Goal: Task Accomplishment & Management: Use online tool/utility

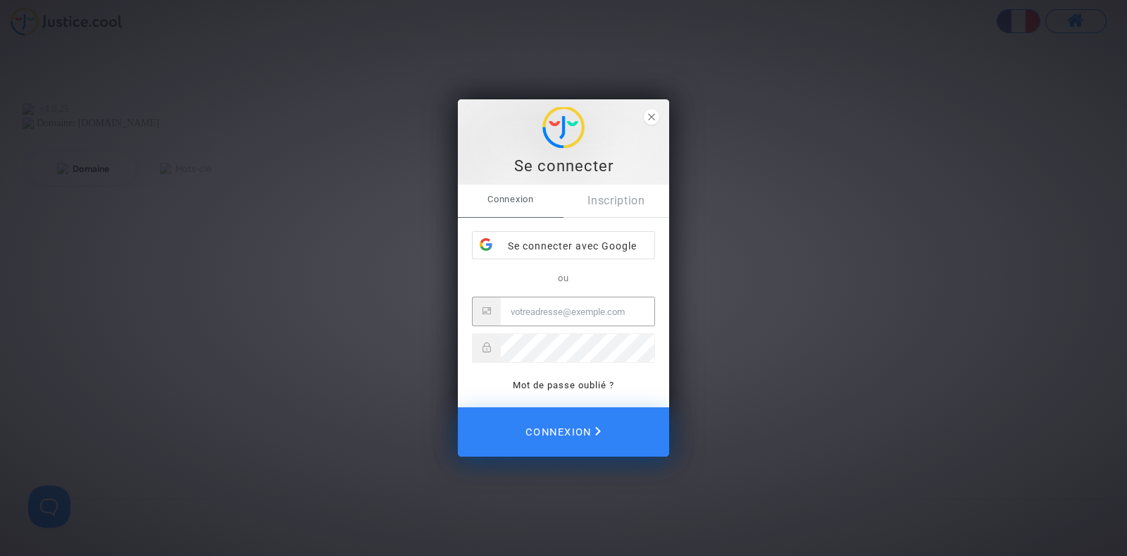
type input "joyce@pitcher-avocat.fr"
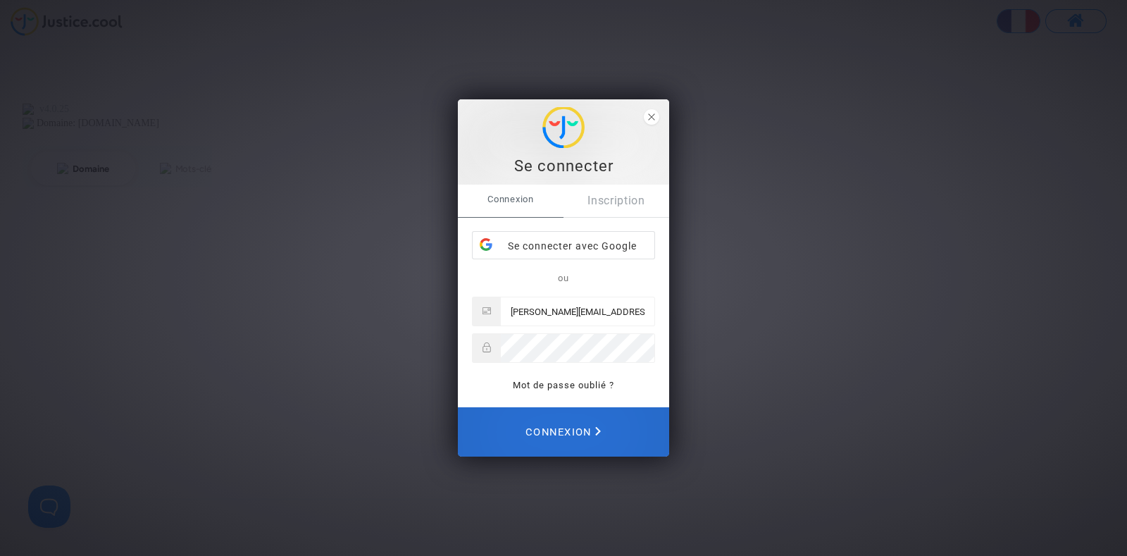
click at [564, 428] on span "Connexion" at bounding box center [563, 431] width 75 height 31
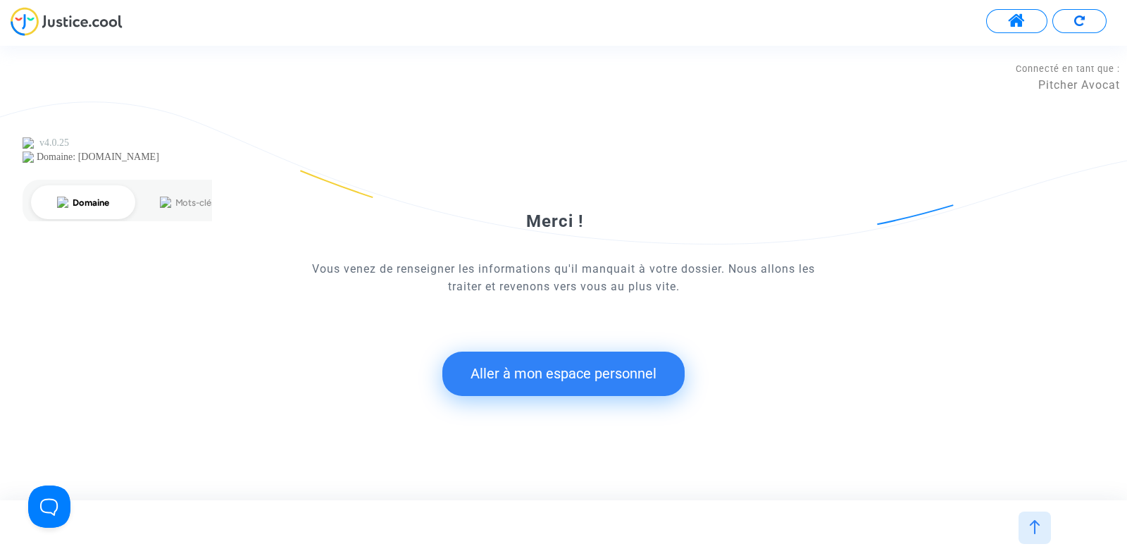
click at [621, 380] on button "Aller à mon espace personnel" at bounding box center [564, 374] width 242 height 44
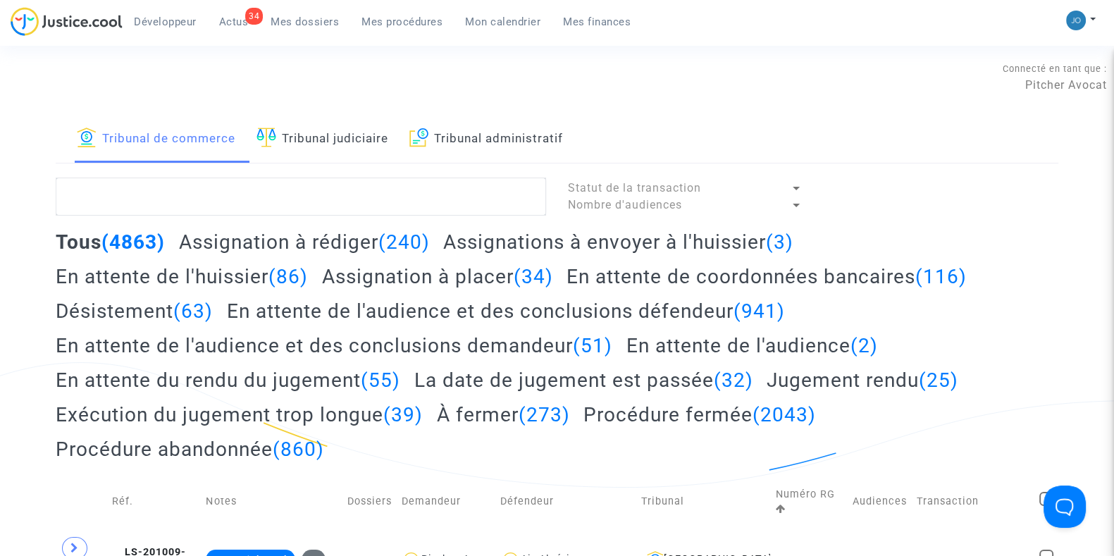
click at [333, 22] on span "Mes dossiers" at bounding box center [305, 22] width 68 height 13
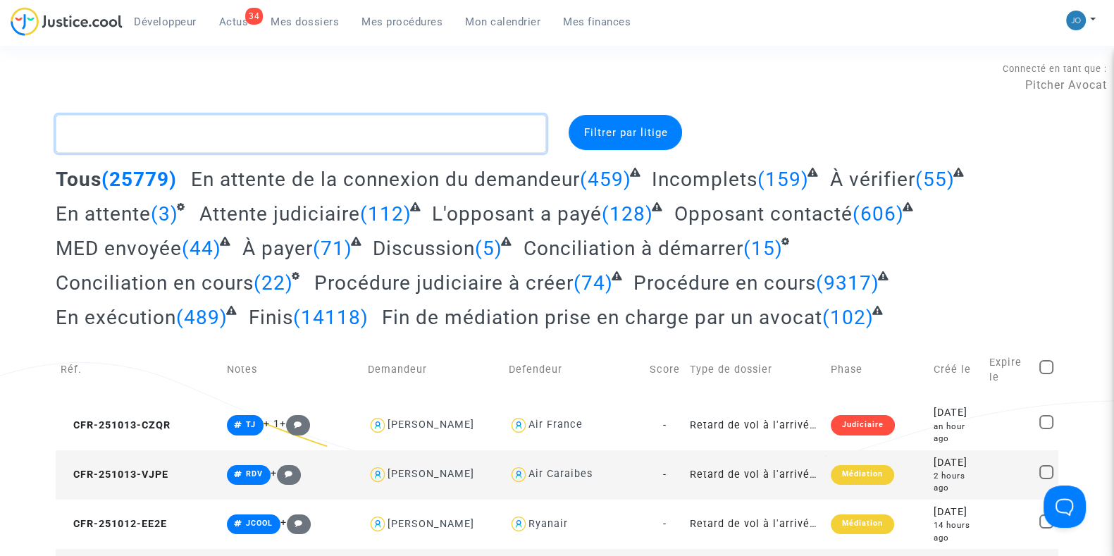
click at [287, 136] on textarea at bounding box center [301, 134] width 490 height 38
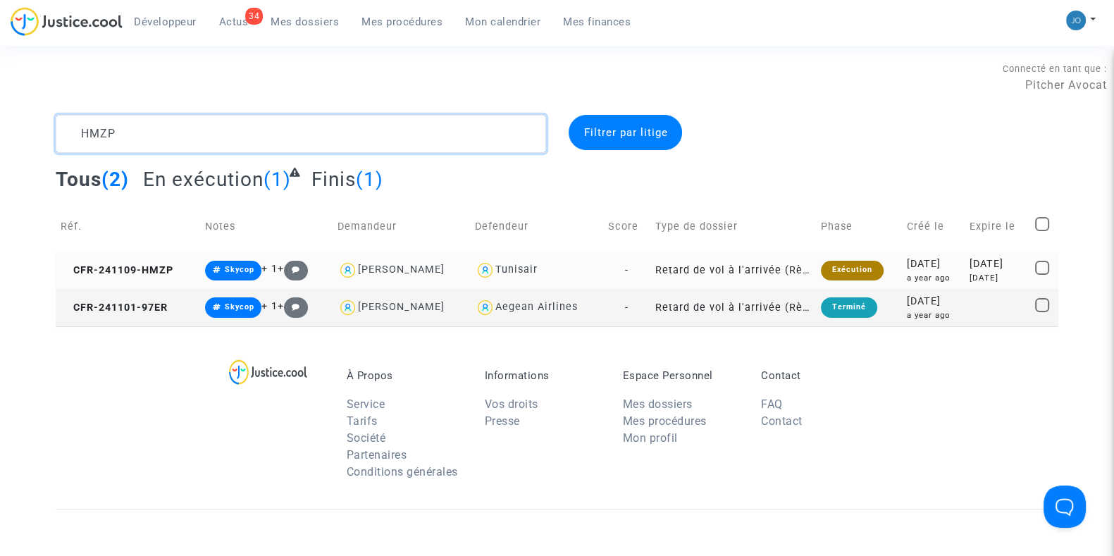
type textarea "HMZP"
click at [965, 276] on td "[DATE] [DATE]" at bounding box center [998, 270] width 66 height 37
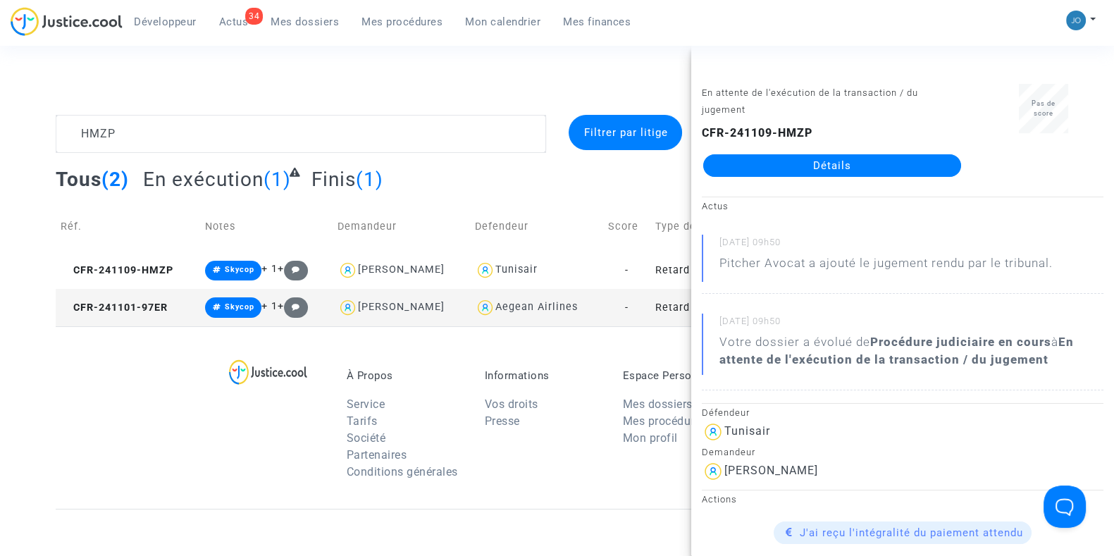
click at [833, 173] on link "Détails" at bounding box center [832, 165] width 258 height 23
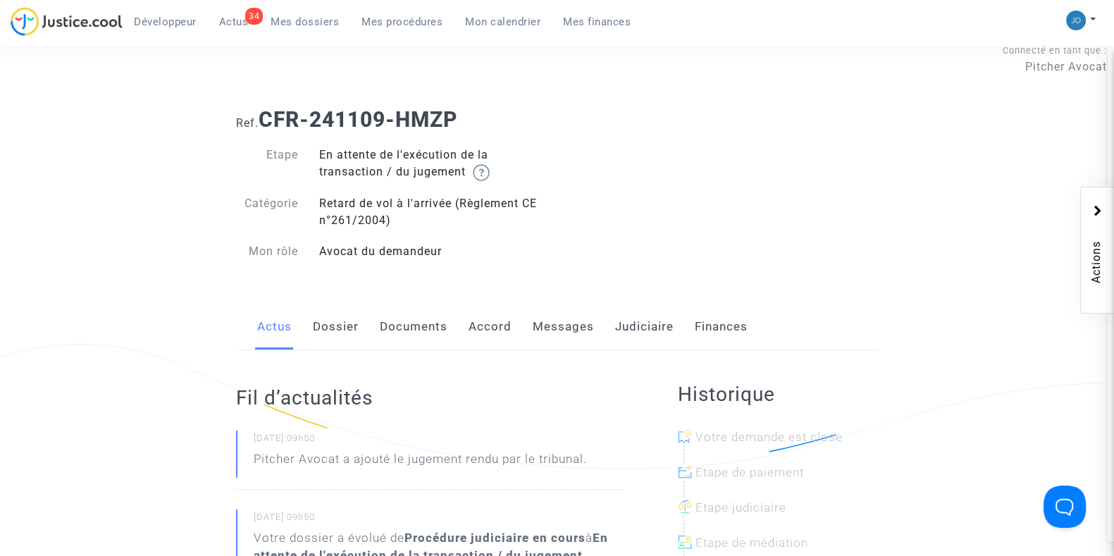
scroll to position [17, 0]
click at [334, 333] on link "Dossier" at bounding box center [336, 328] width 46 height 47
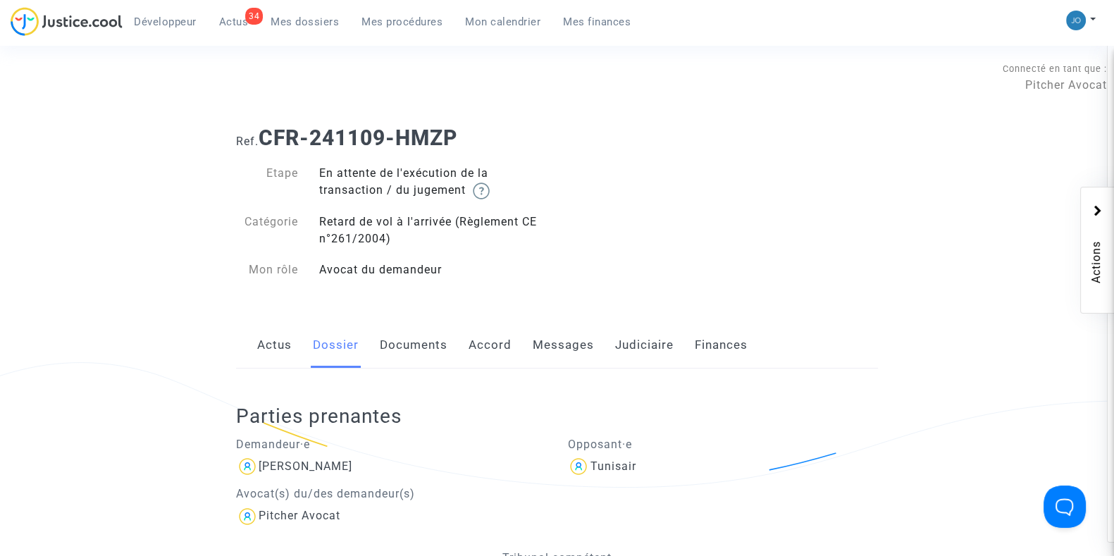
click at [607, 343] on div "Actus Dossier Documents Accord Messages Judiciaire Finances" at bounding box center [557, 345] width 642 height 47
click at [634, 350] on link "Judiciaire" at bounding box center [644, 345] width 58 height 47
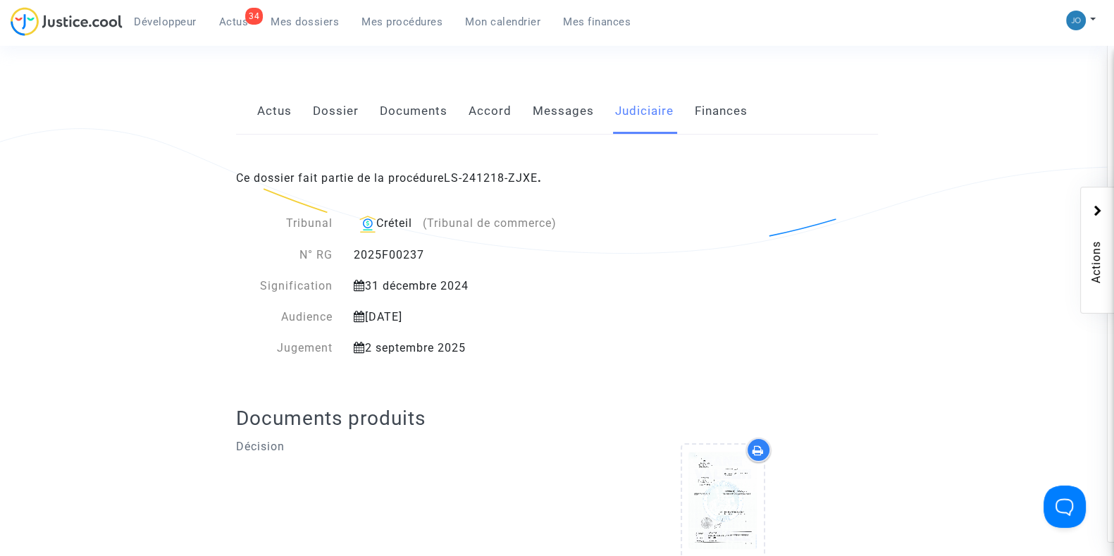
scroll to position [239, 0]
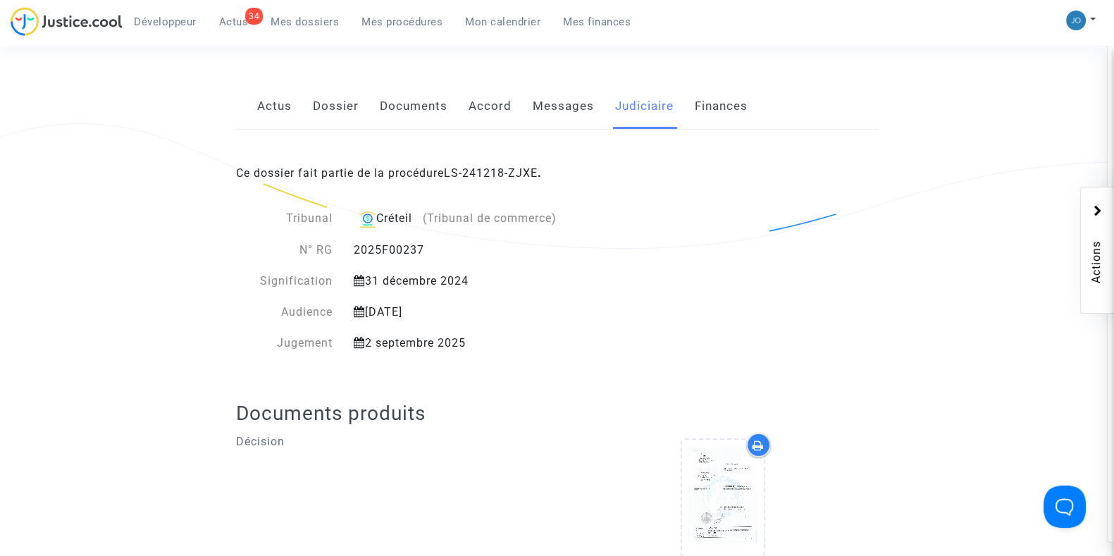
click at [479, 162] on div "Ce dossier fait partie de la procédure LS-241218-ZJXE ." at bounding box center [557, 163] width 642 height 66
click at [485, 173] on link "LS-241218-ZJXE" at bounding box center [491, 172] width 94 height 13
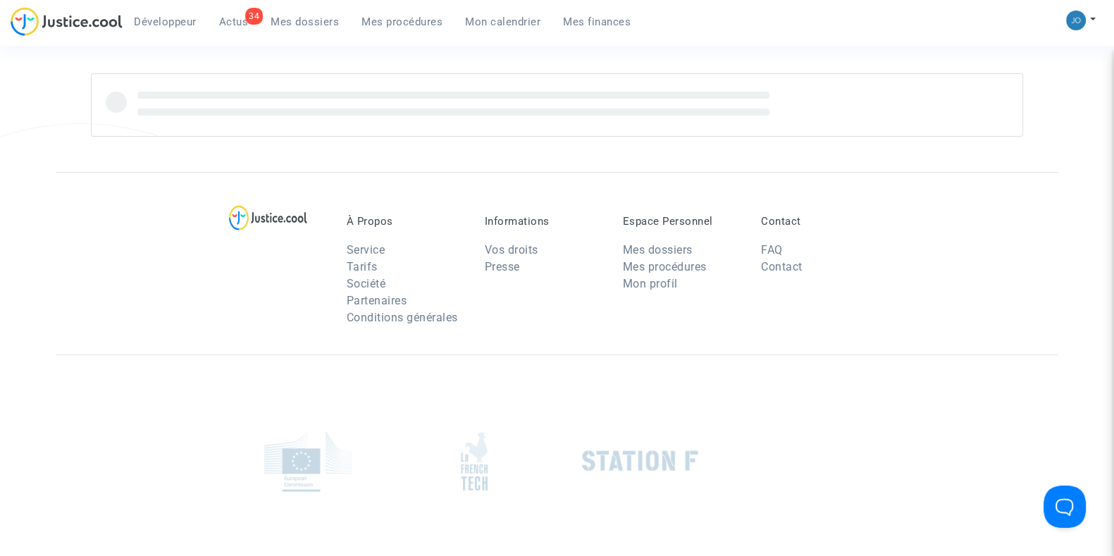
scroll to position [239, 0]
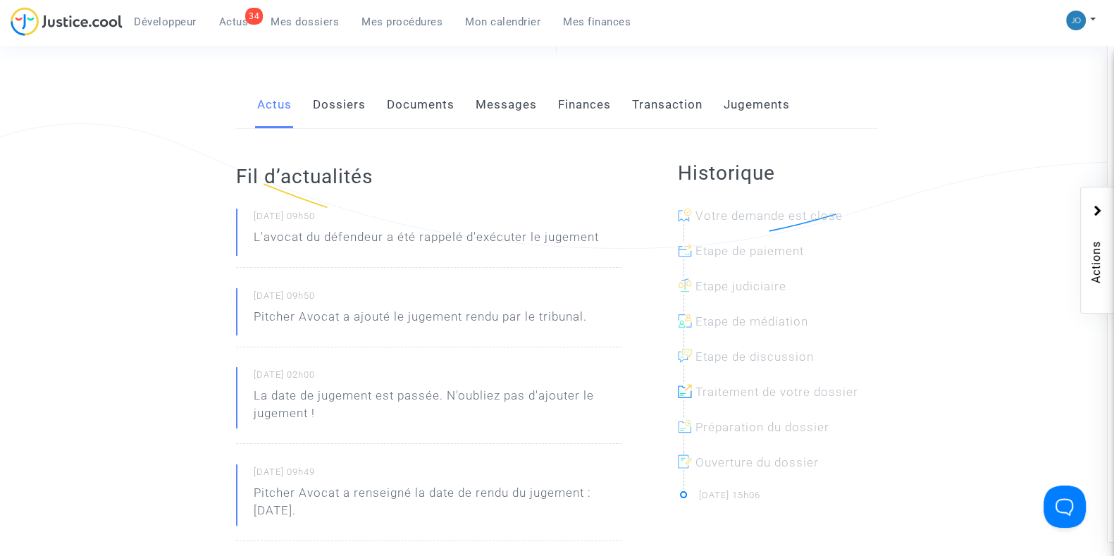
click at [977, 202] on ng-component "Ref. LS-241218-ZJXE Etape Jugement rendu Mon rôle Avocat du demandeur Significa…" at bounding box center [557, 435] width 1003 height 1118
click at [865, 82] on div "Actus Dossiers Documents Messages Finances Transaction Jugements" at bounding box center [557, 105] width 642 height 47
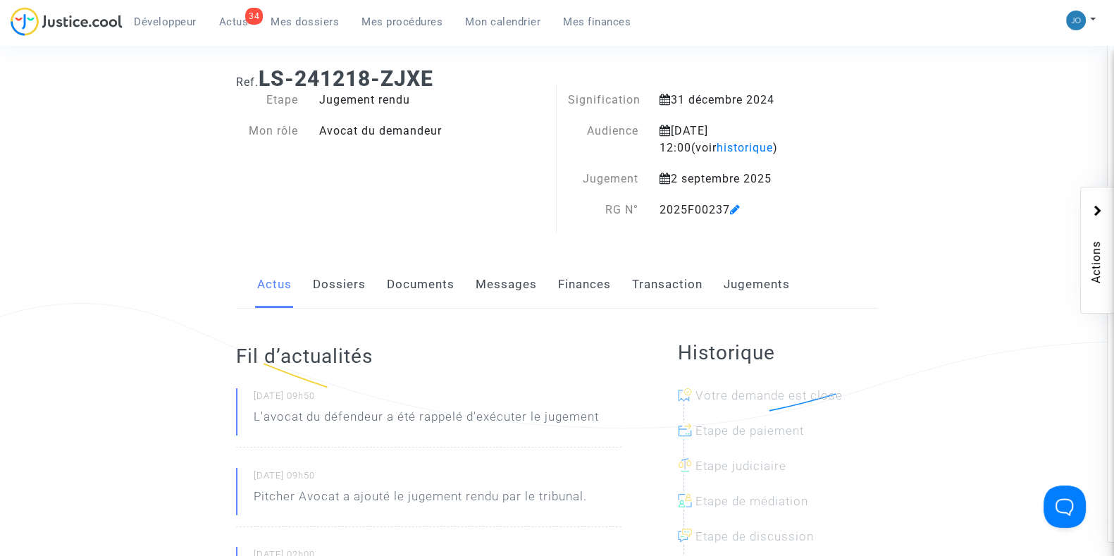
scroll to position [0, 0]
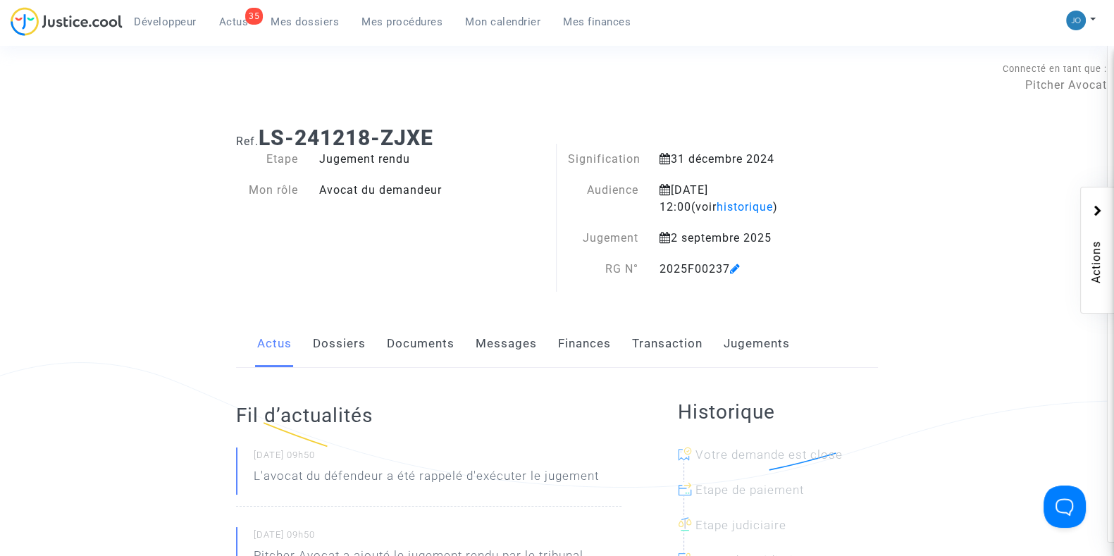
click at [495, 20] on span "Mon calendrier" at bounding box center [502, 22] width 75 height 13
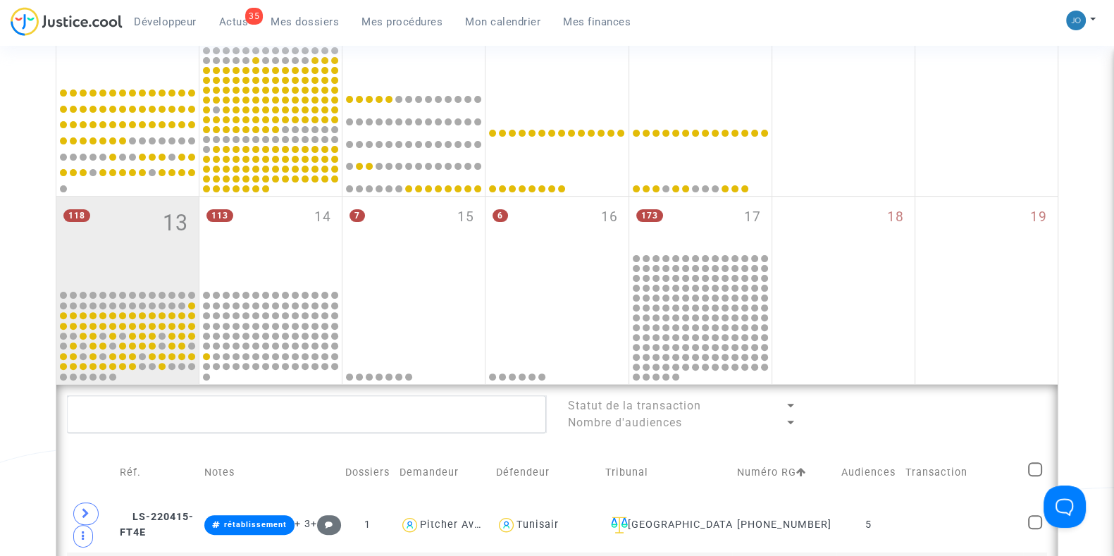
scroll to position [532, 0]
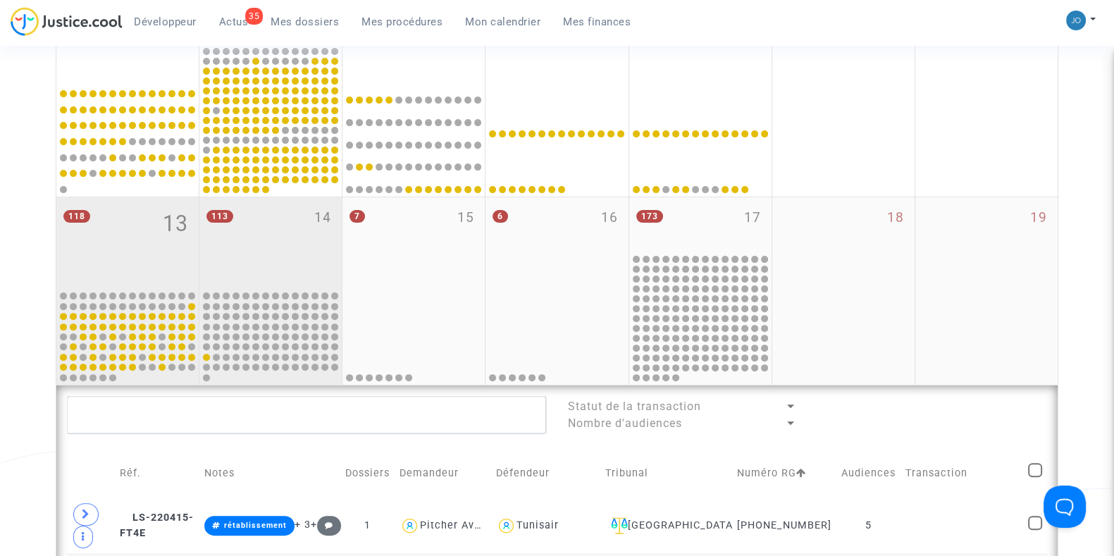
click at [302, 262] on div "113 14" at bounding box center [270, 243] width 142 height 92
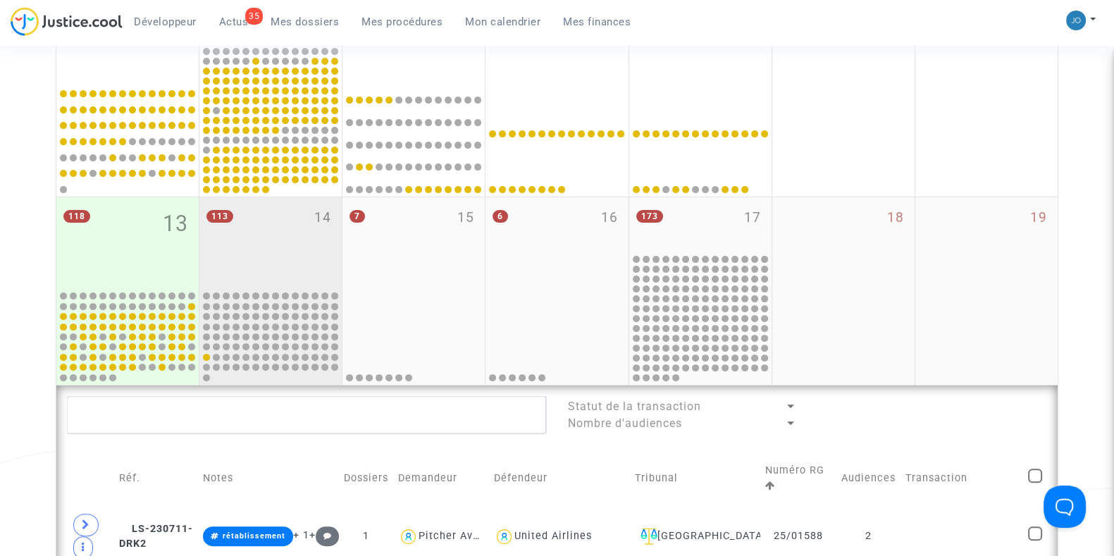
click at [250, 285] on div "113 14" at bounding box center [270, 243] width 142 height 92
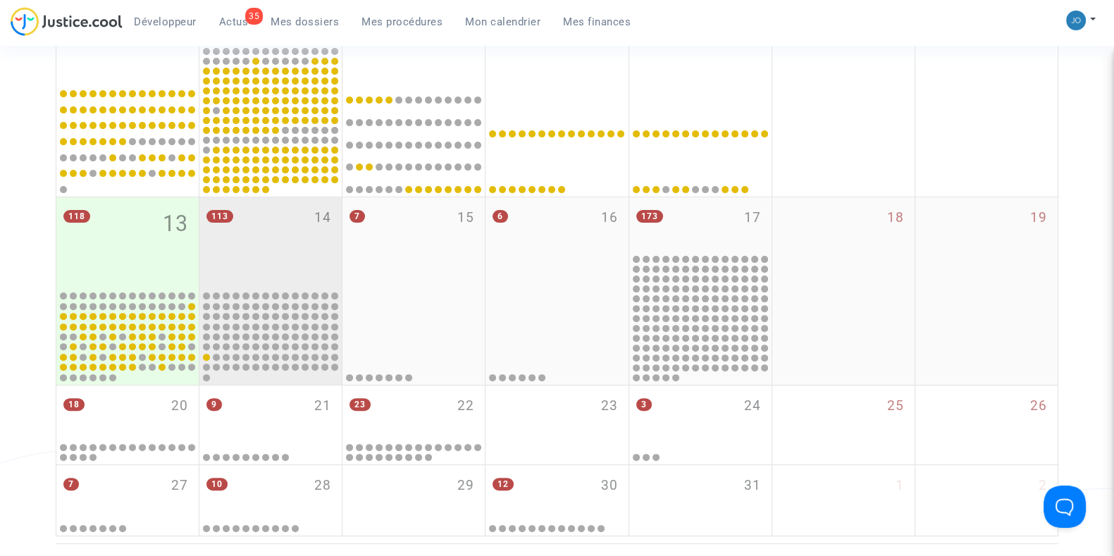
click at [250, 285] on div "113 14" at bounding box center [270, 243] width 142 height 92
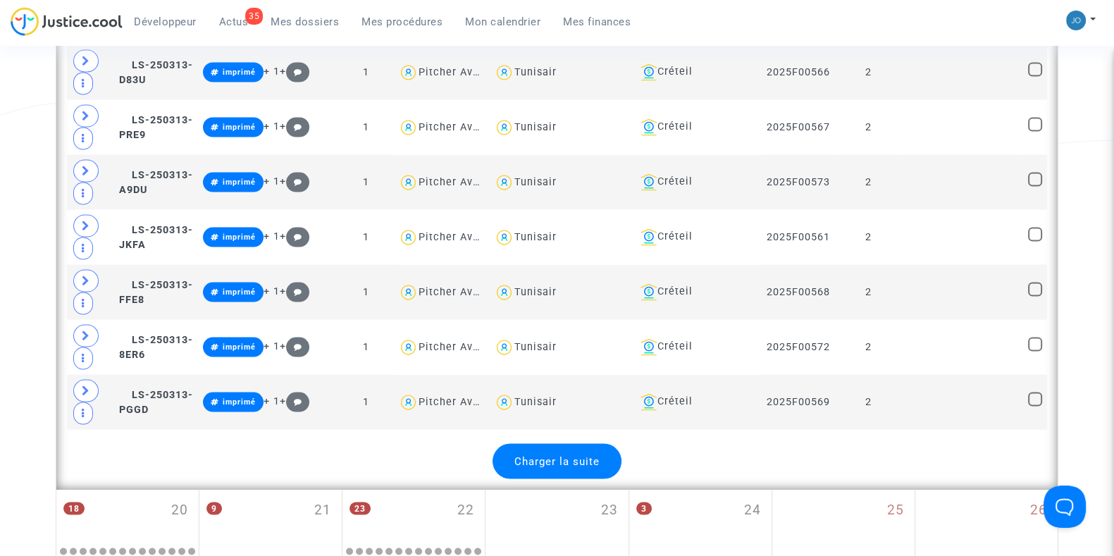
scroll to position [3367, 0]
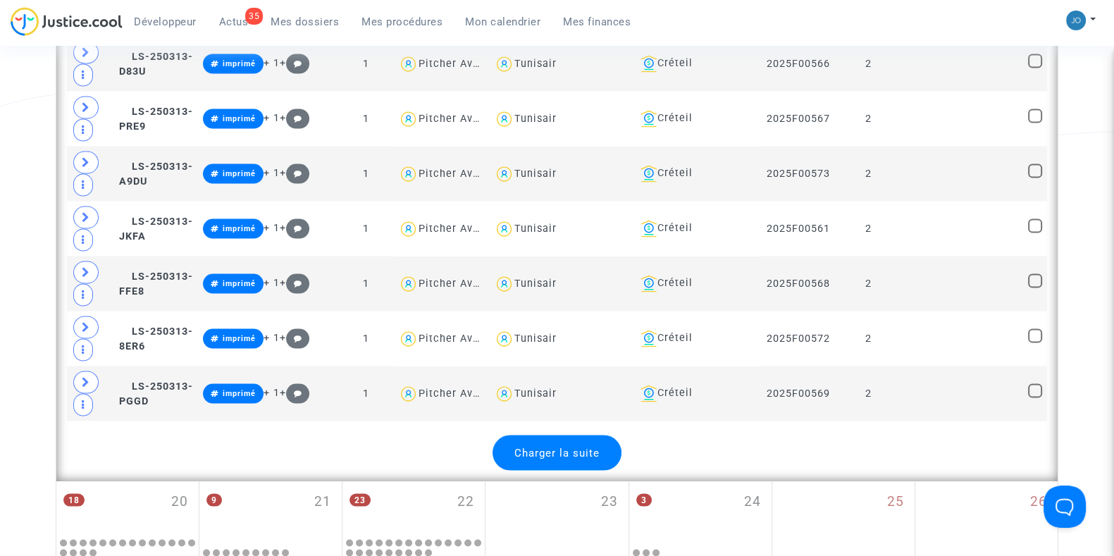
click at [572, 447] on span "Charger la suite" at bounding box center [556, 453] width 85 height 13
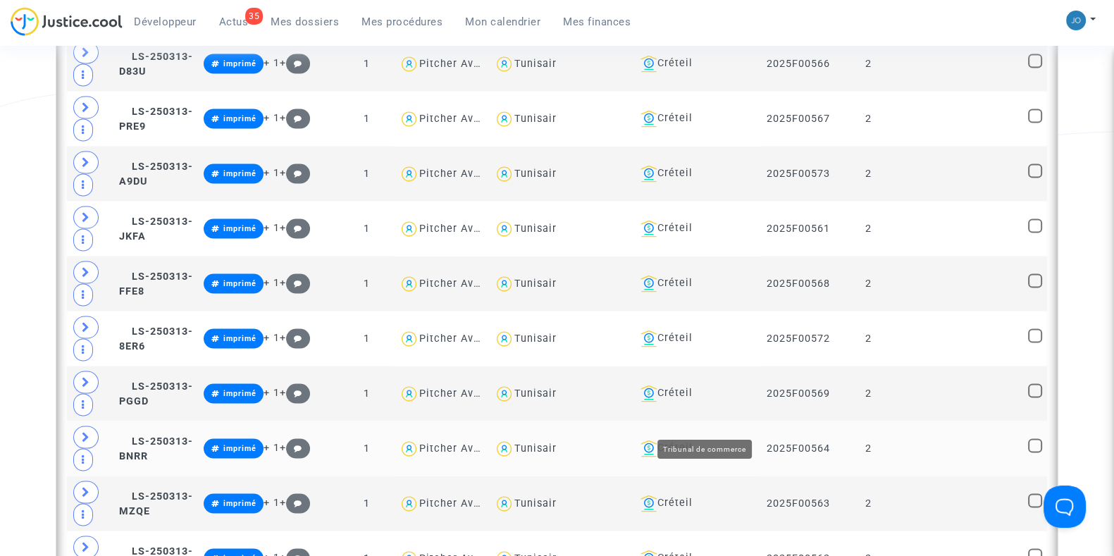
click at [700, 440] on div "Créteil" at bounding box center [695, 448] width 120 height 17
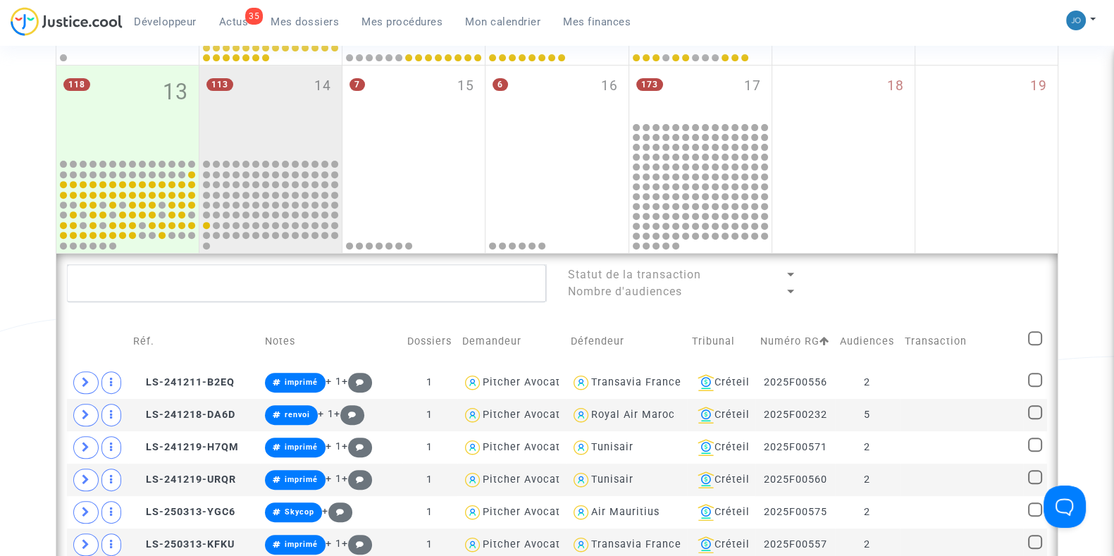
scroll to position [665, 0]
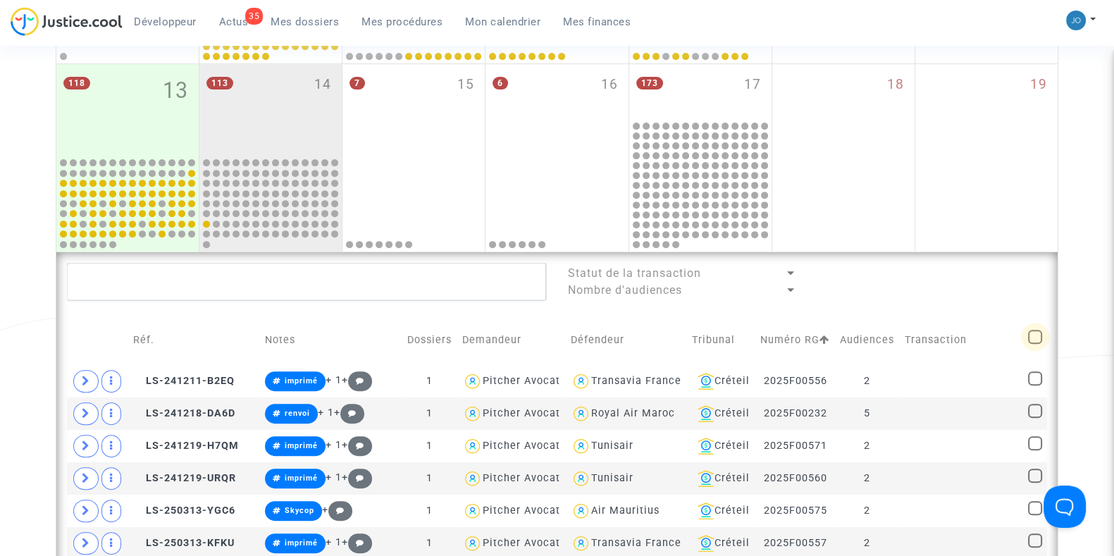
click at [1033, 340] on span at bounding box center [1035, 337] width 14 height 14
click at [1034, 344] on input "checkbox" at bounding box center [1034, 344] width 1 height 1
checkbox input "true"
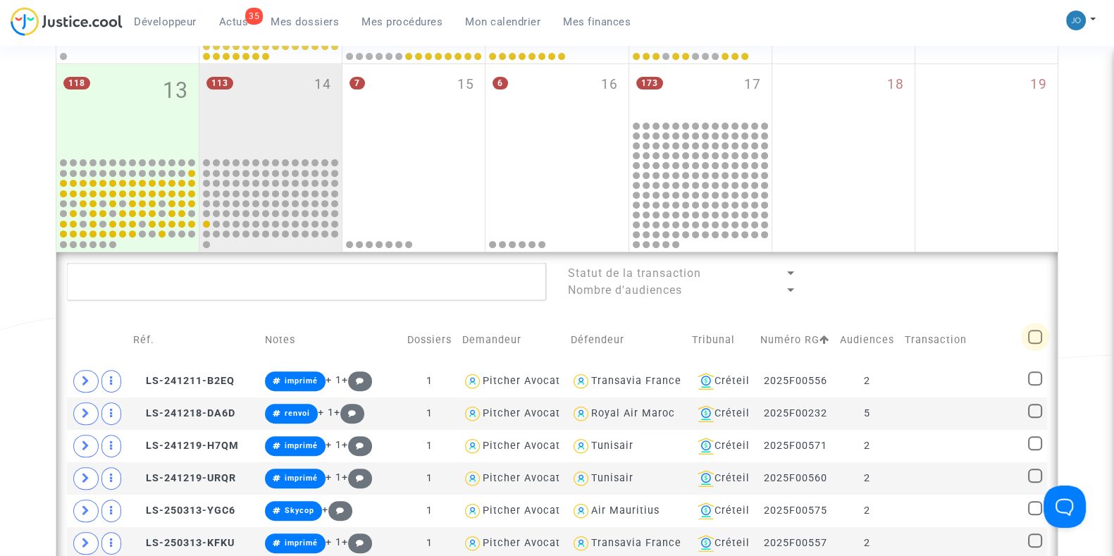
checkbox input "true"
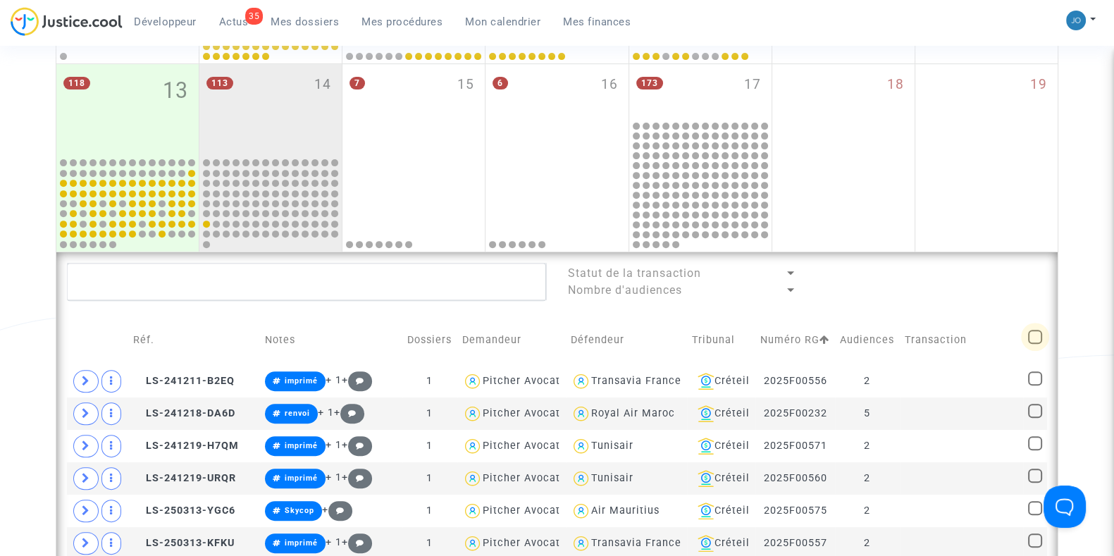
checkbox input "true"
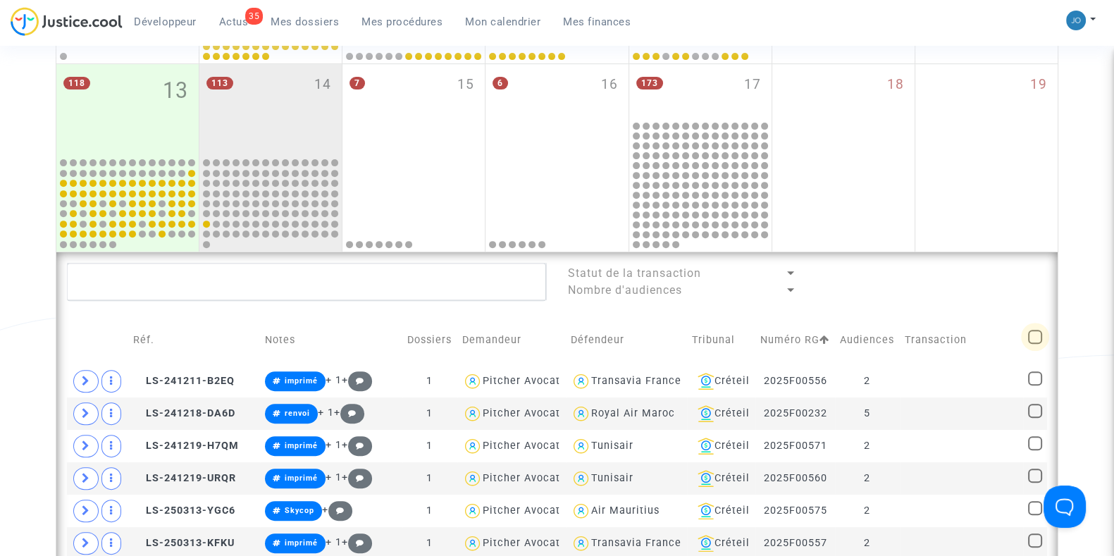
checkbox input "true"
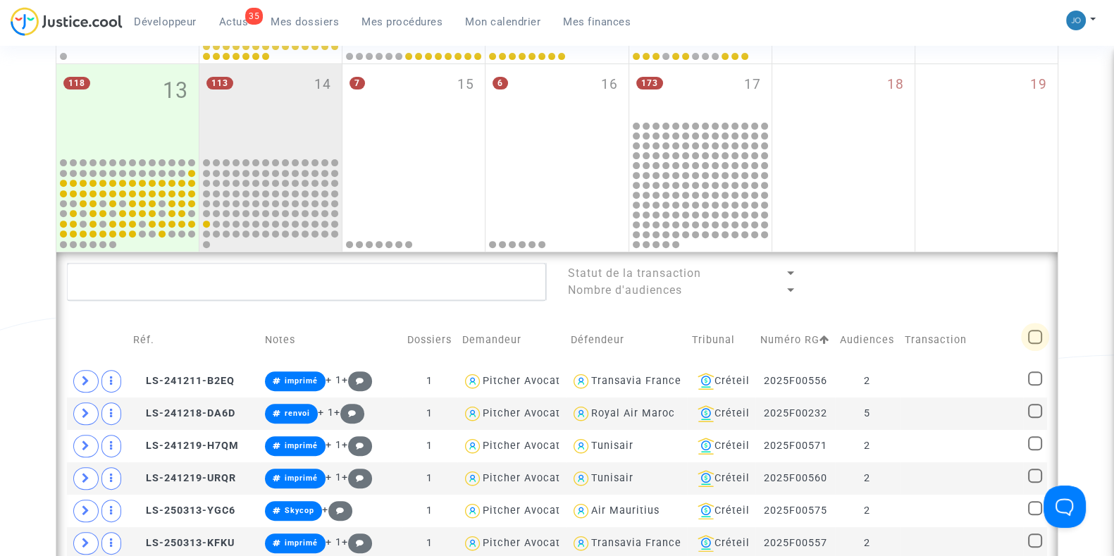
checkbox input "true"
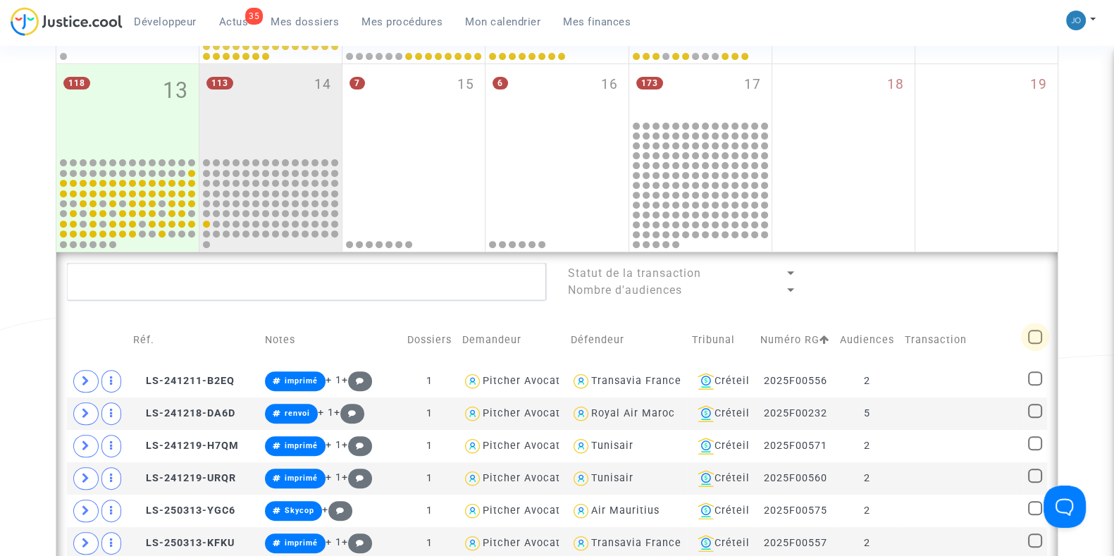
checkbox input "true"
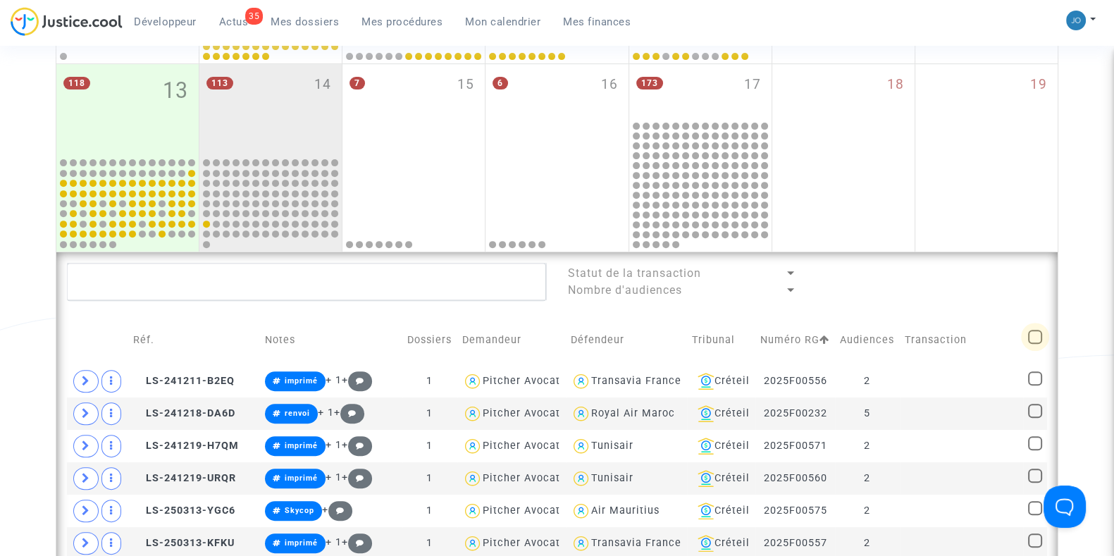
checkbox input "true"
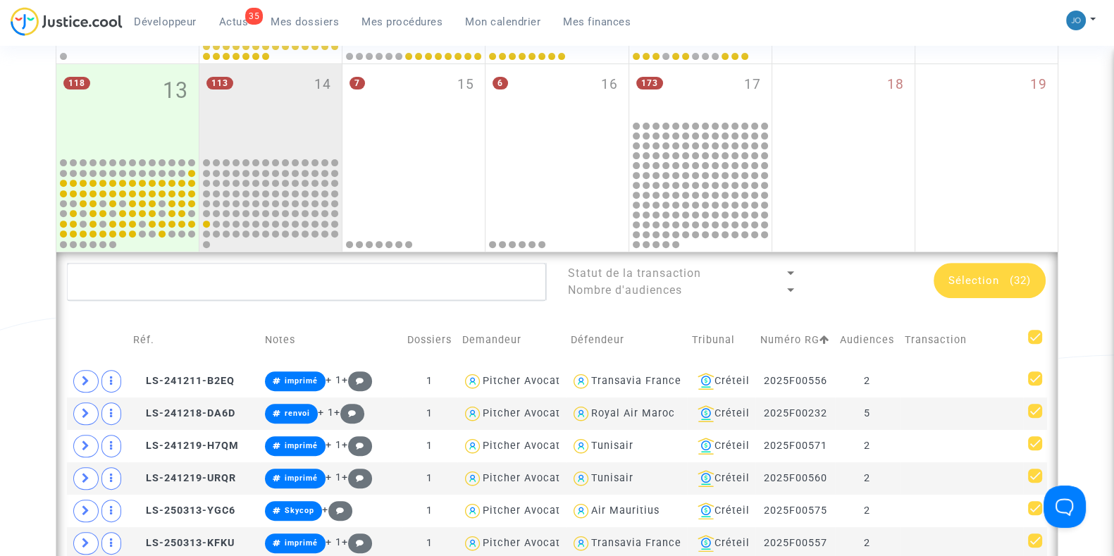
click at [992, 269] on div "Sélection (32)" at bounding box center [990, 280] width 112 height 35
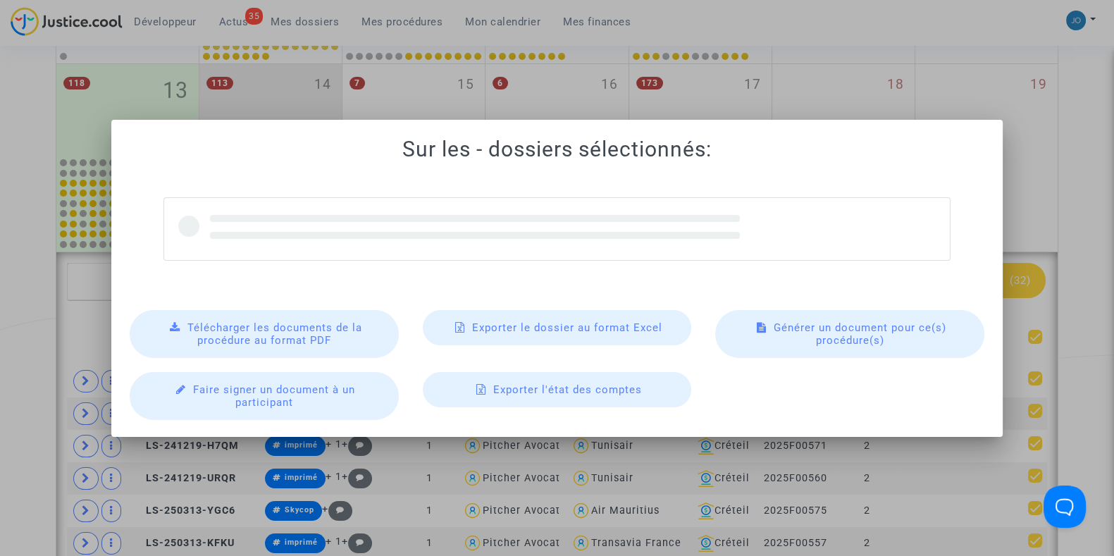
scroll to position [0, 0]
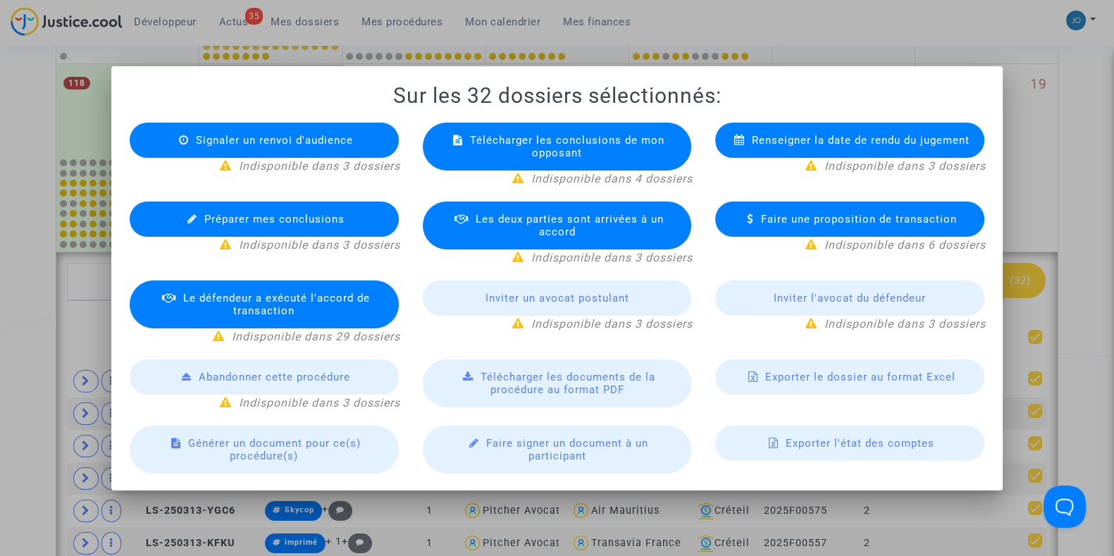
click at [800, 389] on div "Exporter le dossier au format Excel" at bounding box center [849, 376] width 269 height 35
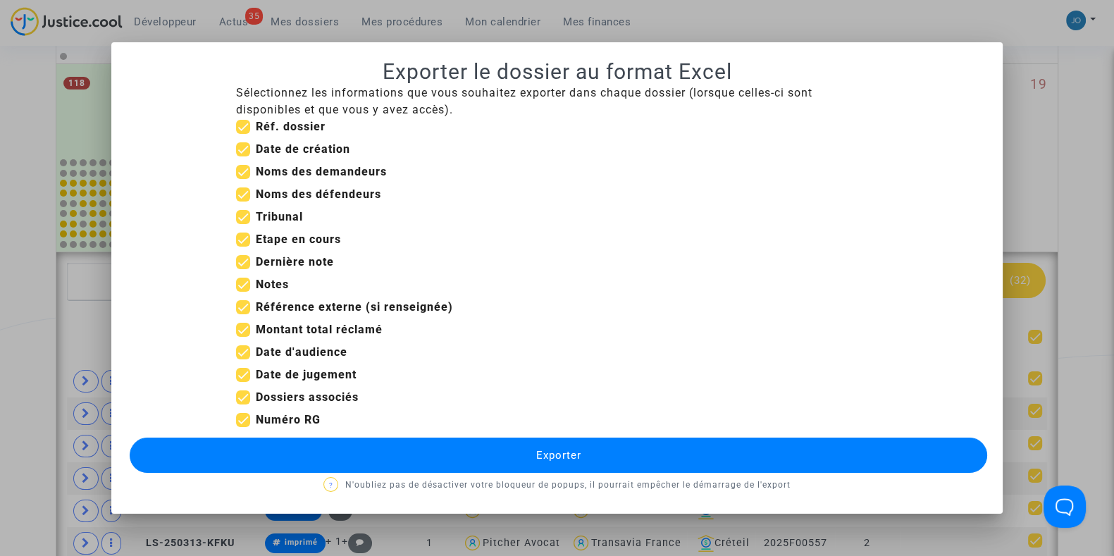
click at [568, 456] on span "Exporter" at bounding box center [558, 455] width 45 height 13
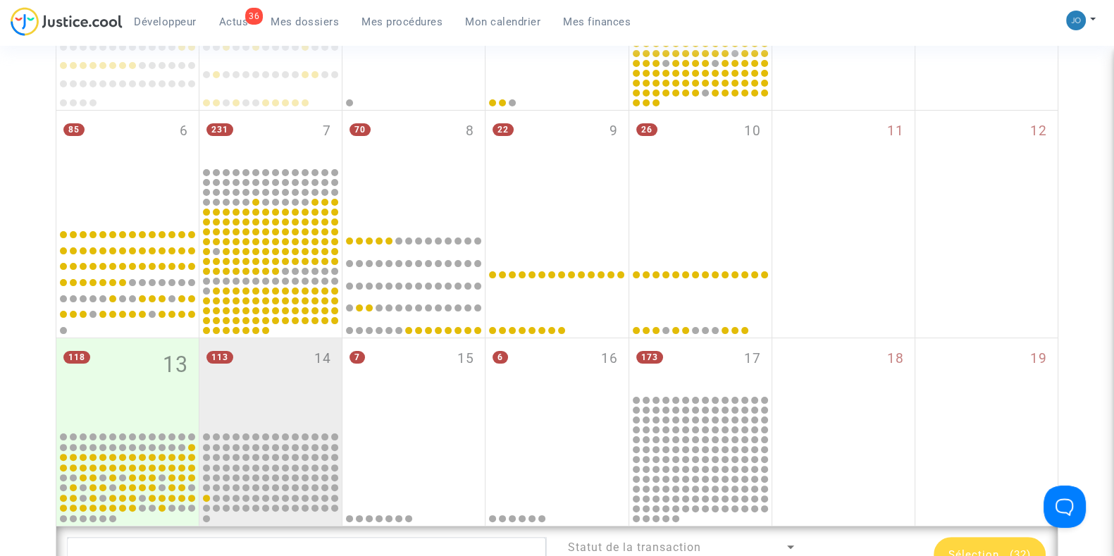
scroll to position [384, 0]
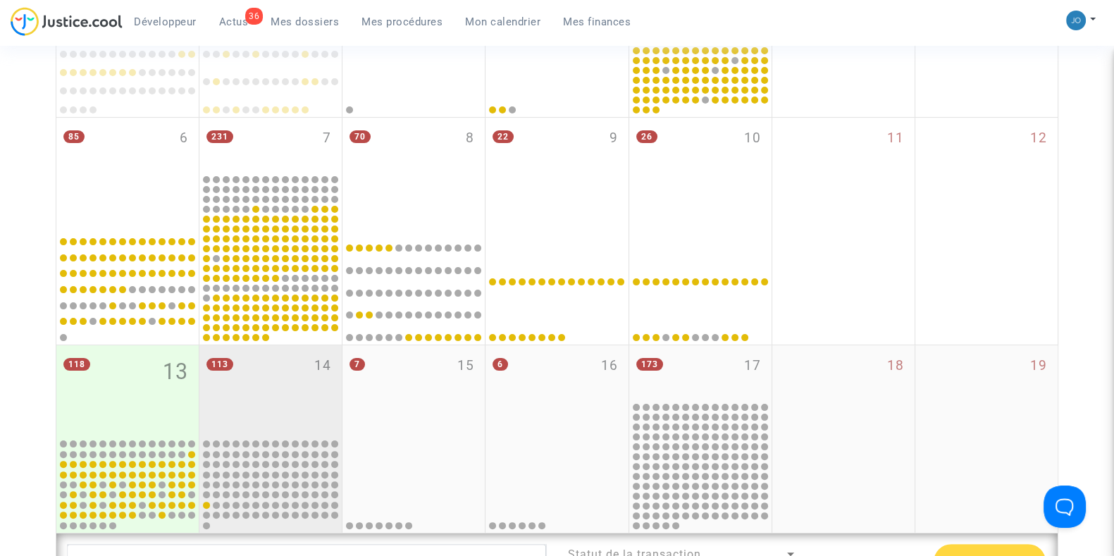
click at [242, 390] on div "113 14" at bounding box center [270, 391] width 142 height 92
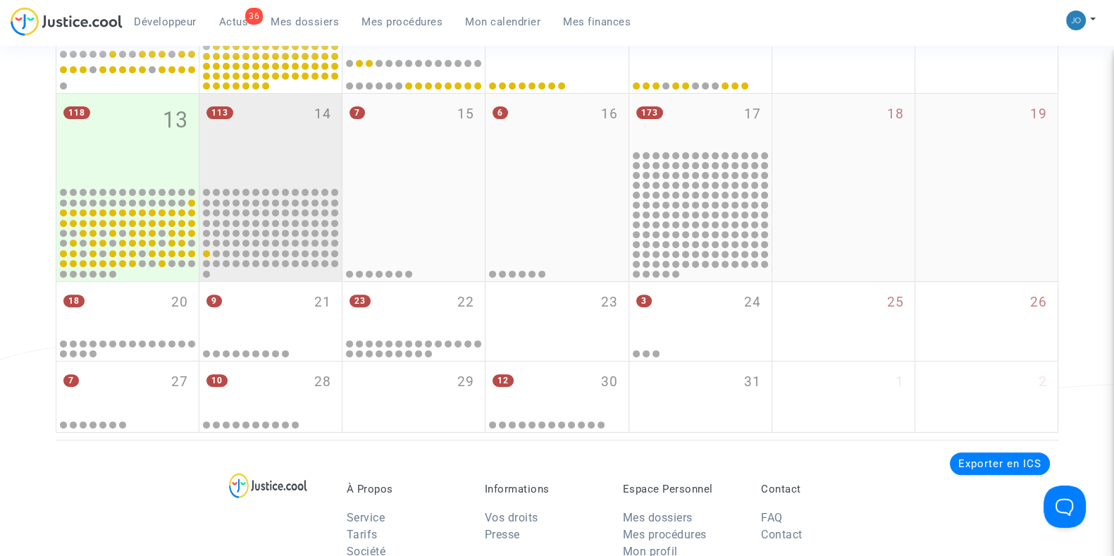
scroll to position [637, 0]
